Goal: Communication & Community: Answer question/provide support

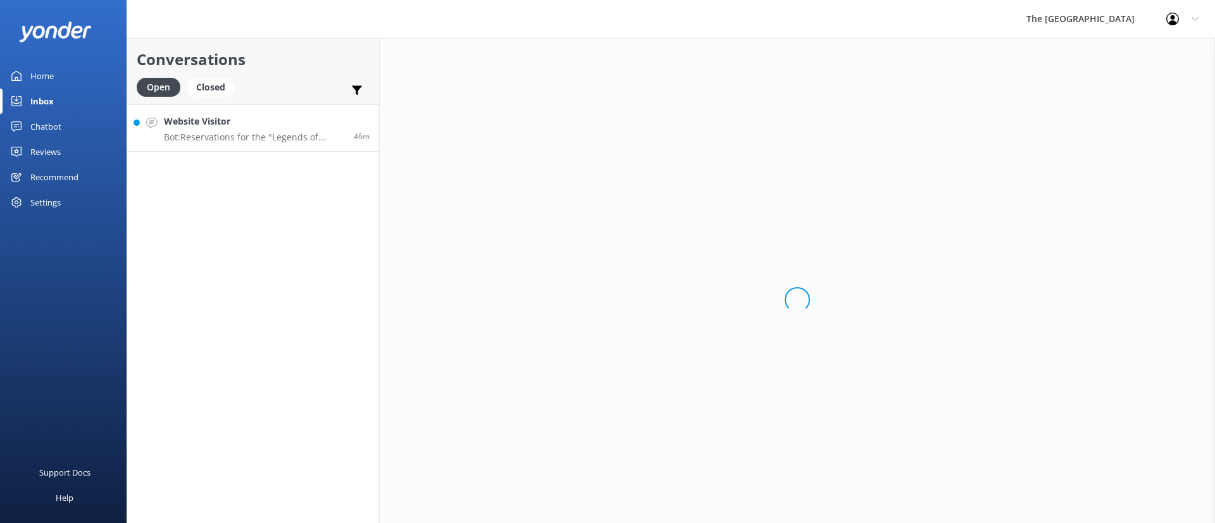
click at [245, 125] on h4 "Website Visitor" at bounding box center [254, 121] width 180 height 14
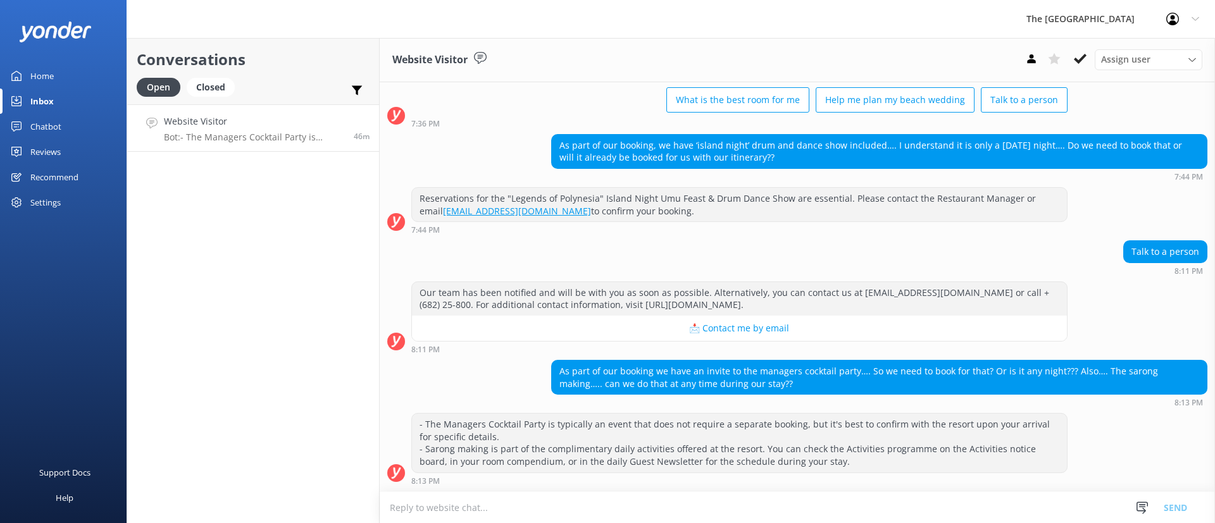
scroll to position [638, 0]
click at [279, 145] on link "Website Visitor Bot: - The Managers Cocktail Party is typically an event that d…" at bounding box center [253, 127] width 252 height 47
drag, startPoint x: 645, startPoint y: 383, endPoint x: 736, endPoint y: 381, distance: 90.5
click at [736, 381] on div "As part of our booking we have an invite to the managers cocktail party…. So we…" at bounding box center [879, 378] width 655 height 34
click at [781, 370] on div "As part of our booking we have an invite to the managers cocktail party…. So we…" at bounding box center [879, 378] width 655 height 34
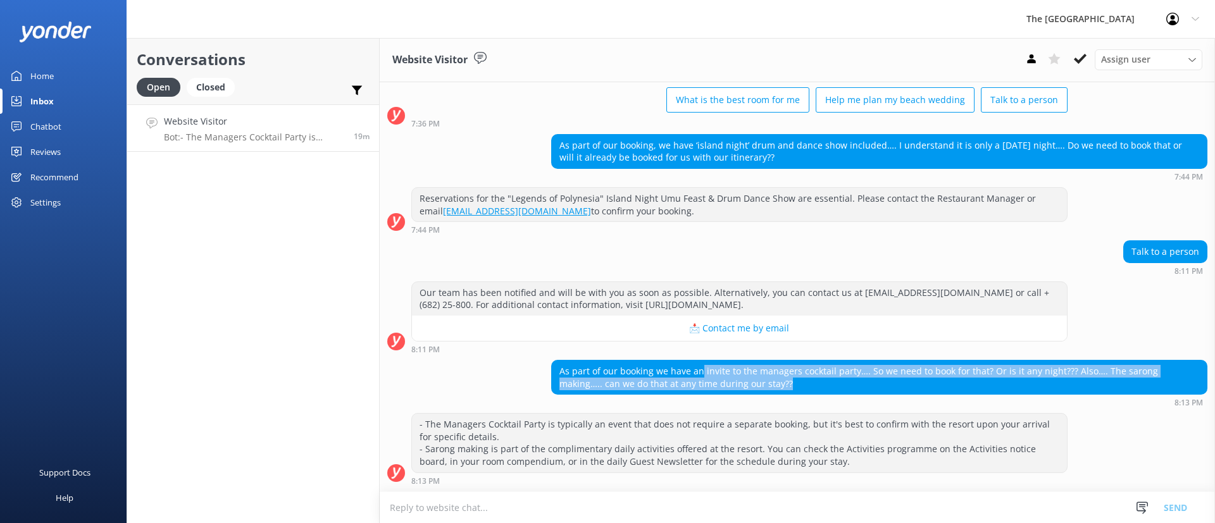
drag, startPoint x: 709, startPoint y: 376, endPoint x: 686, endPoint y: 376, distance: 22.8
click at [687, 375] on div "As part of our booking we have an invite to the managers cocktail party…. So we…" at bounding box center [879, 378] width 655 height 34
click at [788, 393] on div "As part of our booking we have an invite to the managers cocktail party…. So we…" at bounding box center [879, 378] width 655 height 34
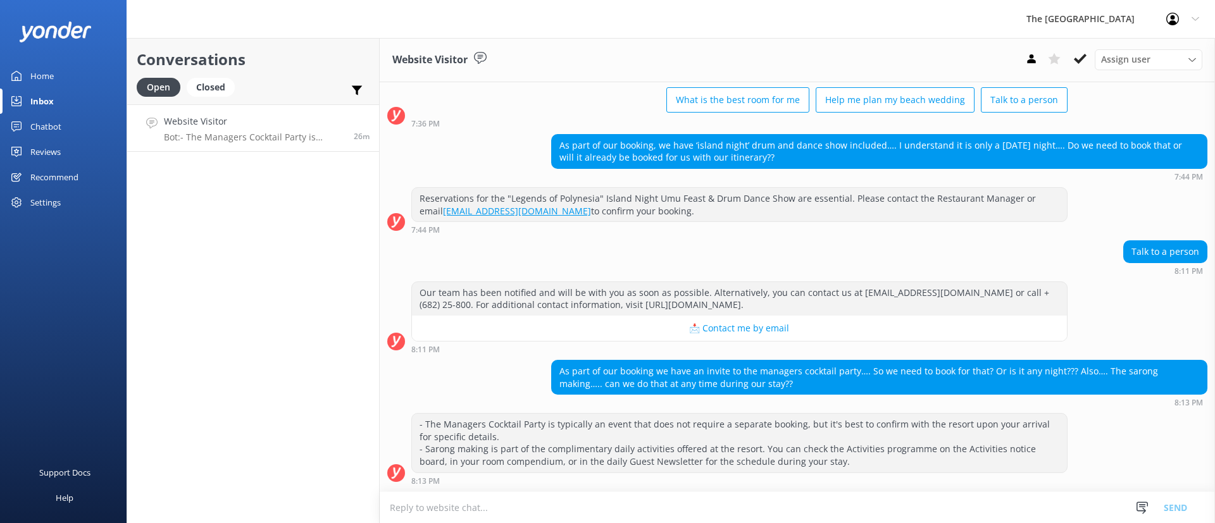
click at [230, 230] on div "Conversations Open Closed Important Assigned to me Unassigned Website Visitor B…" at bounding box center [253, 280] width 253 height 485
click at [198, 136] on p "Bot: - The Managers Cocktail Party is typically an event that does not require …" at bounding box center [254, 137] width 180 height 11
